Goal: Communication & Community: Answer question/provide support

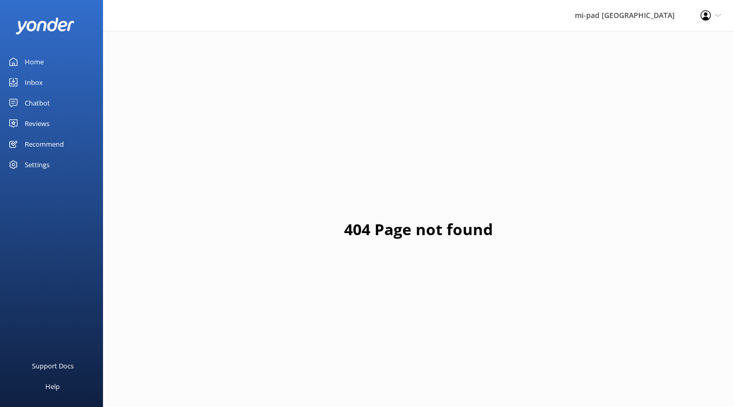
click at [40, 85] on div "Inbox" at bounding box center [34, 82] width 18 height 21
